Goal: Check status: Check status

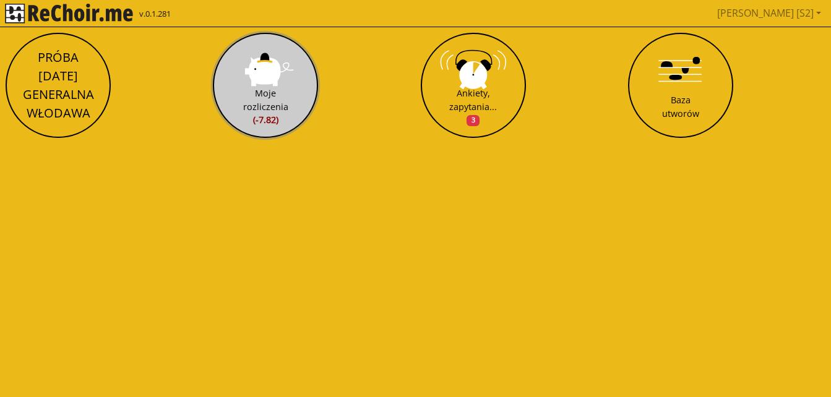
click at [252, 97] on div "Moje rozliczenia (-7.82)" at bounding box center [265, 107] width 45 height 40
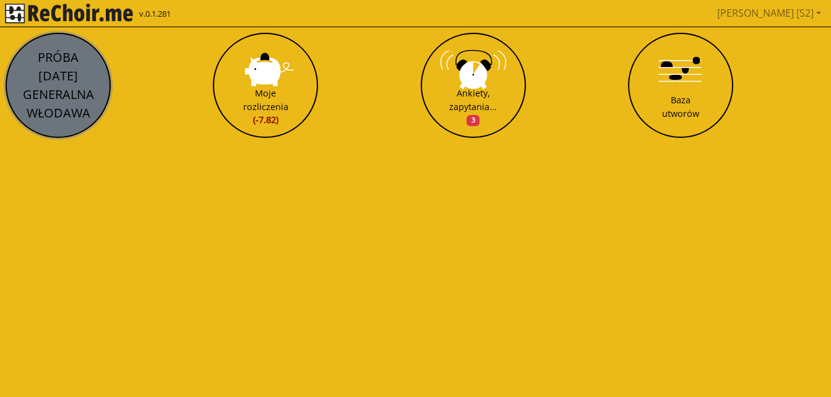
click at [64, 92] on button "PRÓBA [DATE] GENERALNA WŁODAWA" at bounding box center [58, 85] width 105 height 105
